Goal: Information Seeking & Learning: Check status

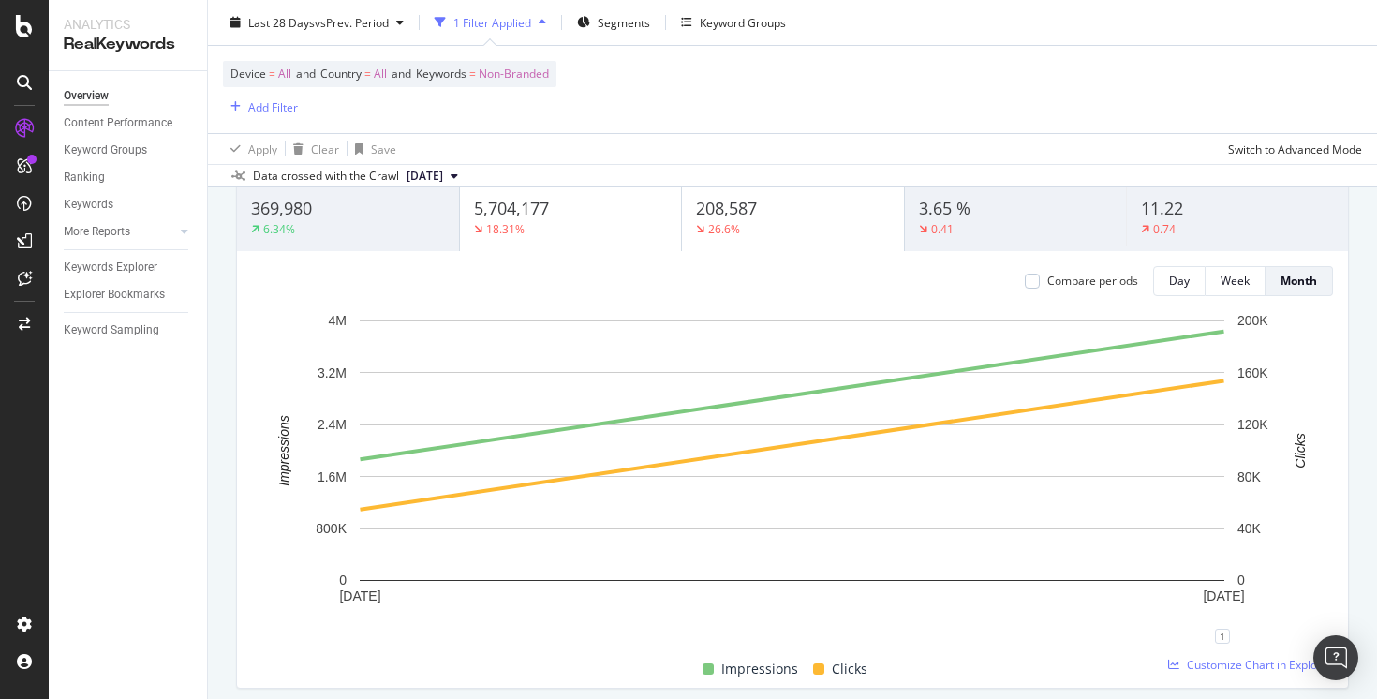
scroll to position [152, 0]
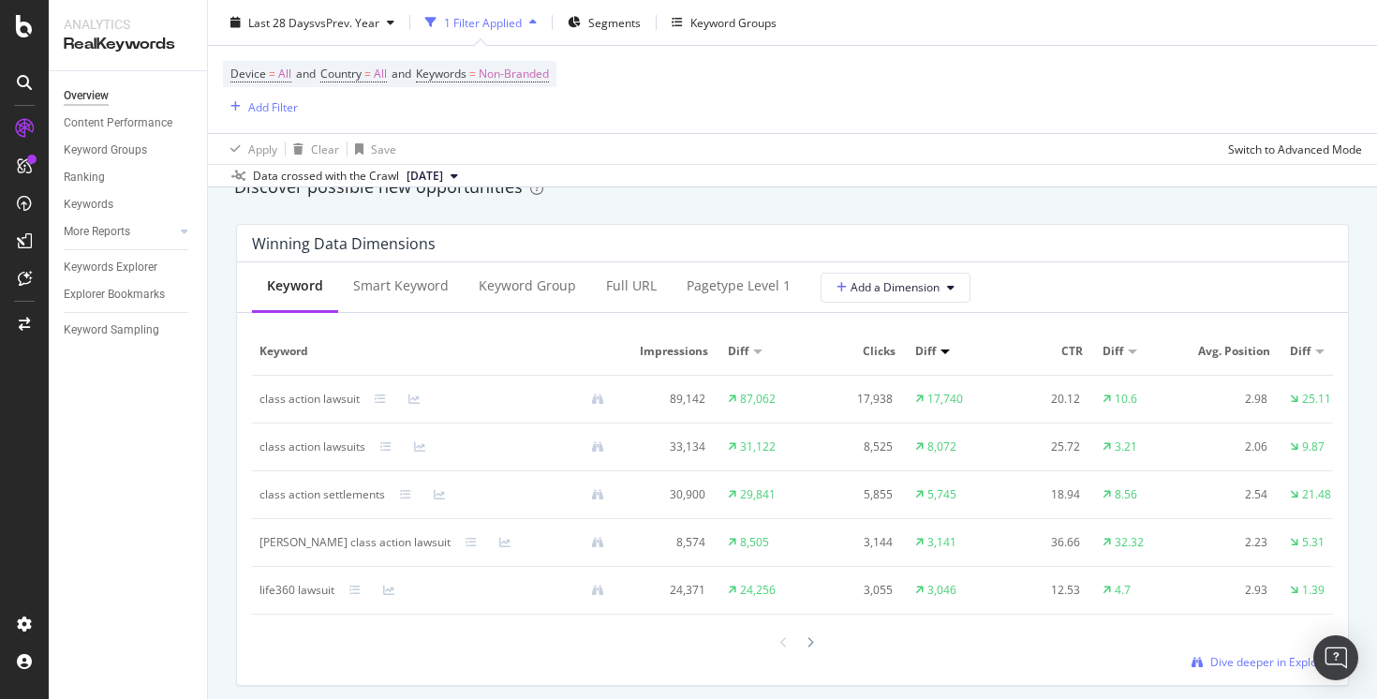
scroll to position [1683, 0]
